Goal: Information Seeking & Learning: Learn about a topic

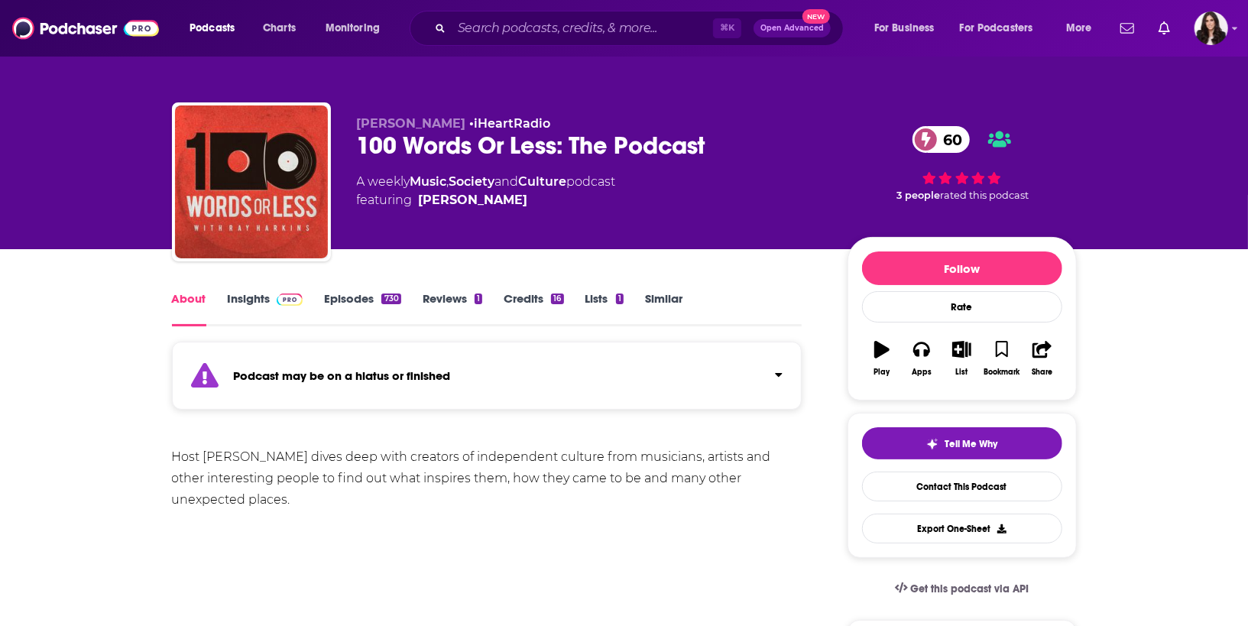
click at [244, 308] on link "Insights" at bounding box center [266, 308] width 76 height 35
drag, startPoint x: 359, startPoint y: 181, endPoint x: 512, endPoint y: 206, distance: 154.8
click at [512, 206] on div "A weekly Music , Society and Culture podcast featuring [PERSON_NAME]" at bounding box center [486, 191] width 259 height 37
copy div "A weekly Music , Society and Culture podcast featuring"
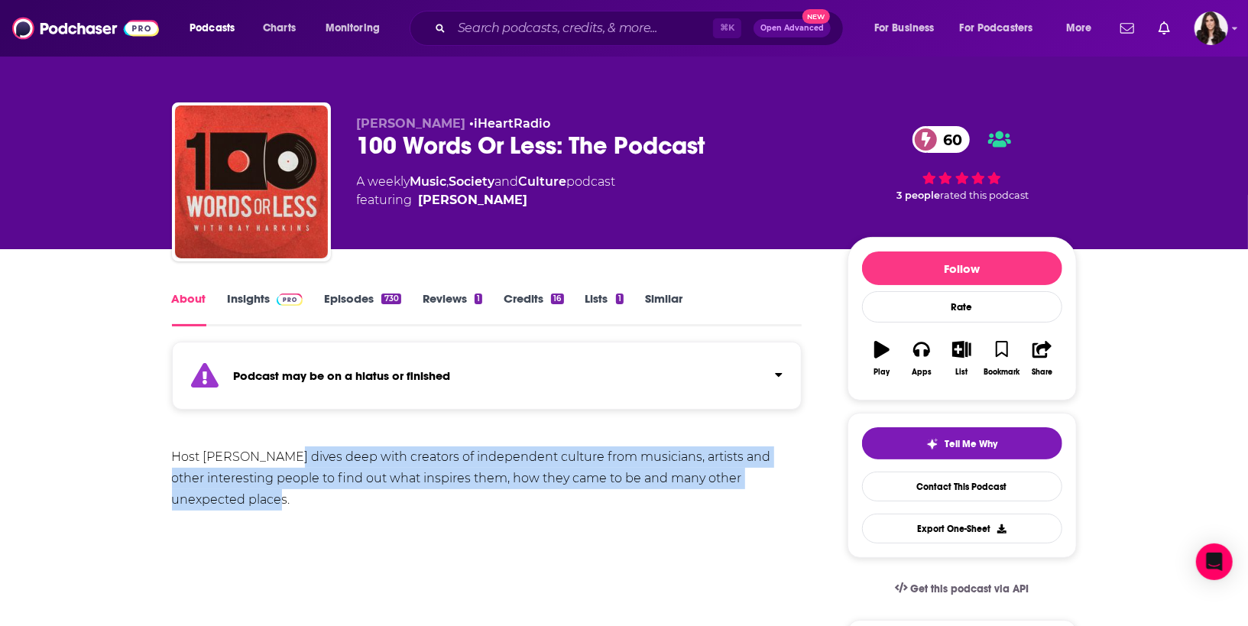
drag, startPoint x: 280, startPoint y: 456, endPoint x: 457, endPoint y: 513, distance: 186.4
click at [457, 513] on div "Host [PERSON_NAME] dives deep with creators of independent culture from musicia…" at bounding box center [487, 499] width 631 height 107
copy div "dives deep with creators of independent culture from musicians, artists and oth…"
click at [255, 307] on link "Insights" at bounding box center [266, 308] width 76 height 35
